Goal: Task Accomplishment & Management: Use online tool/utility

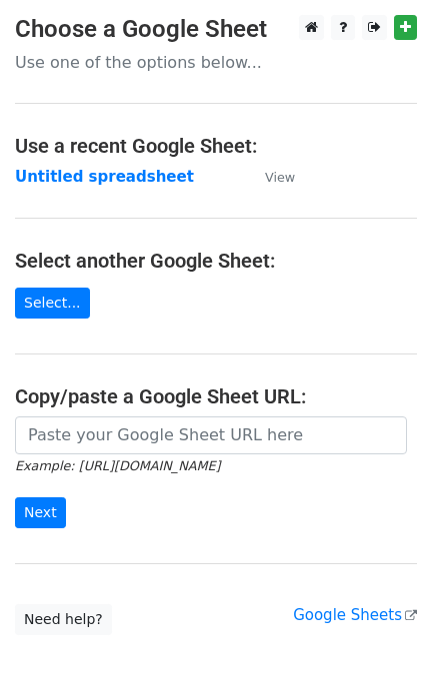
click at [156, 468] on small "Example: https://docs.google.com/spreadsheets/d/abc/edit" at bounding box center [117, 466] width 205 height 15
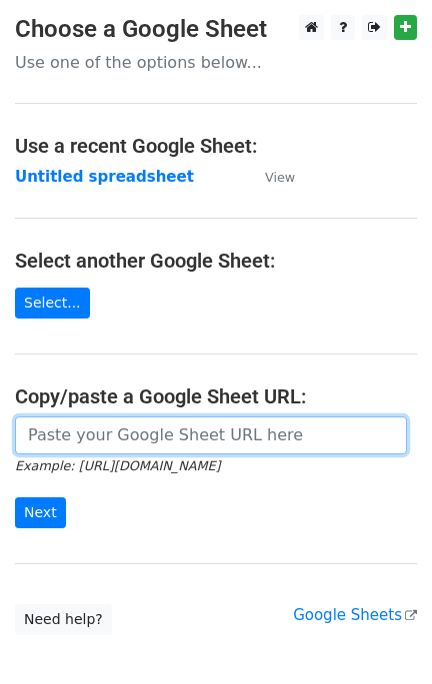
click at [155, 453] on input "url" at bounding box center [211, 436] width 392 height 38
paste input "https://docs.google.com/spreadsheets/d/1kcvGxVIM7ZX53IMzE2y6ZAlqVE65fxeKUI4PxLJ…"
type input "https://docs.google.com/spreadsheets/d/1kcvGxVIM7ZX53IMzE2y6ZAlqVE65fxeKUI4PxLJ…"
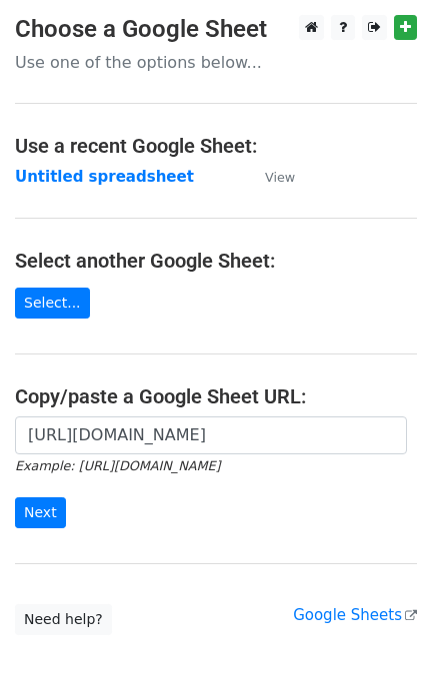
scroll to position [0, 0]
click at [38, 511] on input "Next" at bounding box center [40, 513] width 51 height 31
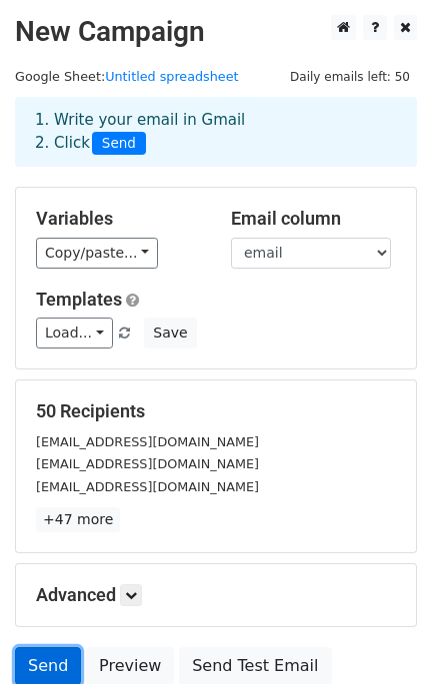
click at [45, 666] on link "Send" at bounding box center [48, 666] width 66 height 38
